Goal: Task Accomplishment & Management: Use online tool/utility

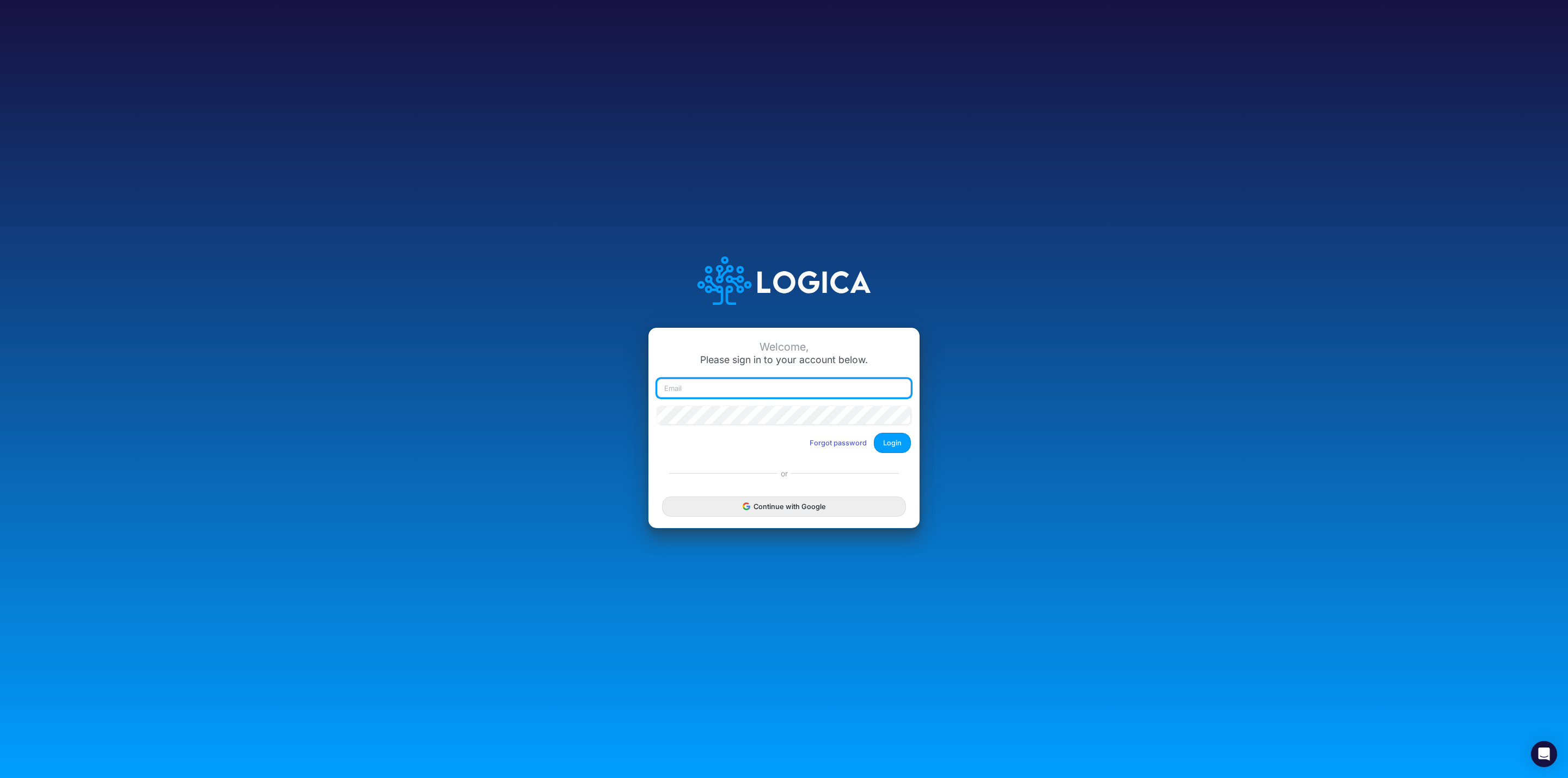
click at [735, 382] on input "email" at bounding box center [784, 388] width 254 height 18
type input "leandro.castro+cquence@logica.cloud"
click at [883, 444] on button "Login" at bounding box center [892, 443] width 37 height 20
